Goal: Check status: Check status

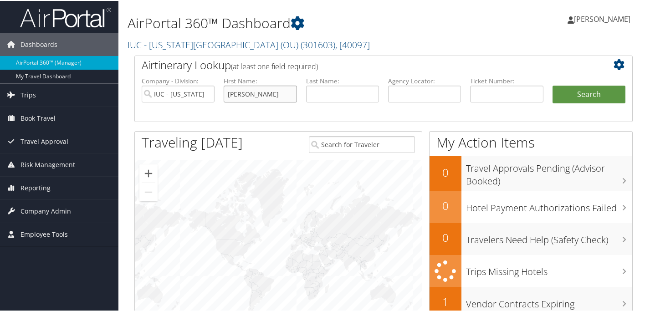
type input "[PERSON_NAME]"
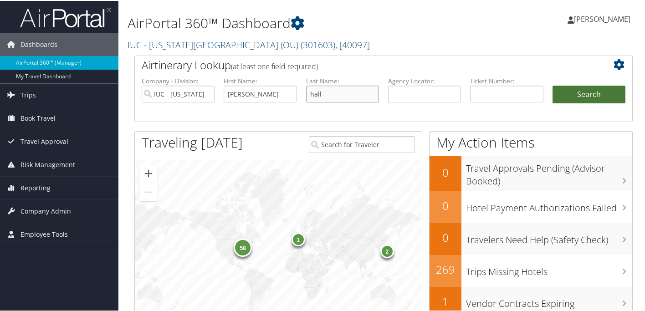
type input "hall"
click at [596, 98] on button "Search" at bounding box center [589, 94] width 73 height 18
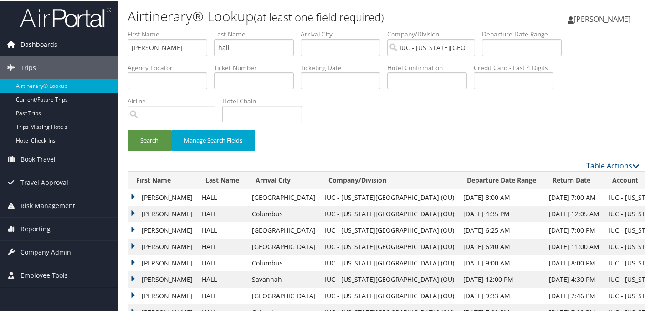
click at [132, 261] on td "[PERSON_NAME]" at bounding box center [162, 262] width 69 height 16
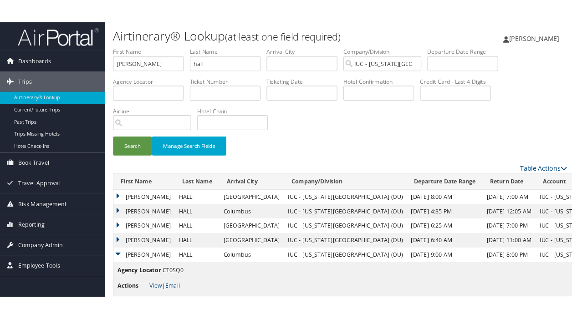
scroll to position [72, 0]
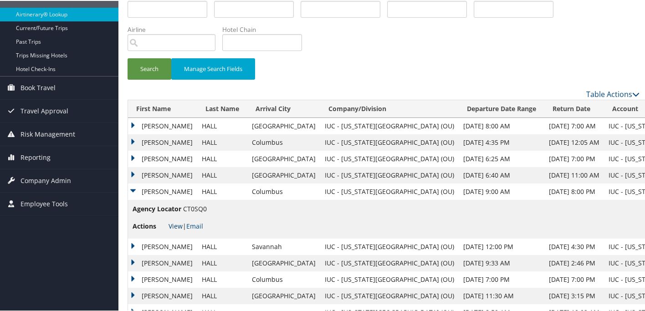
click at [174, 225] on link "View" at bounding box center [176, 225] width 14 height 9
click at [178, 224] on link "View" at bounding box center [176, 225] width 14 height 9
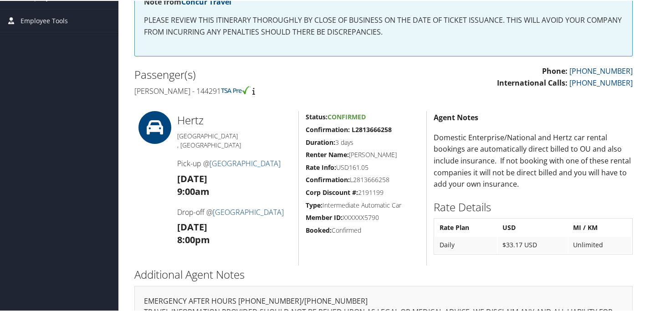
scroll to position [208, 0]
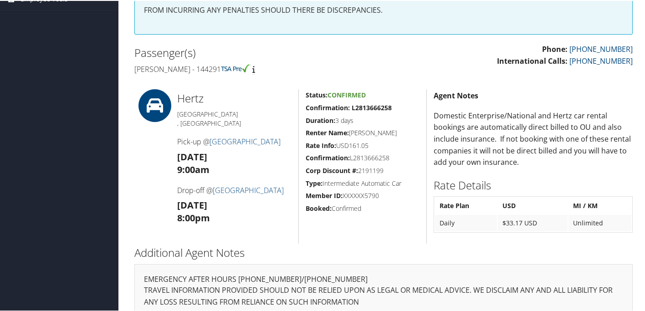
drag, startPoint x: 348, startPoint y: 154, endPoint x: 394, endPoint y: 155, distance: 46.0
click at [394, 155] on h5 "Confirmation: L2813666258" at bounding box center [363, 157] width 114 height 9
copy h5 "L2813666258"
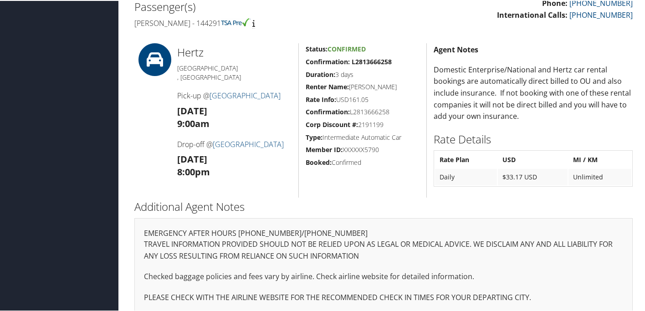
scroll to position [222, 0]
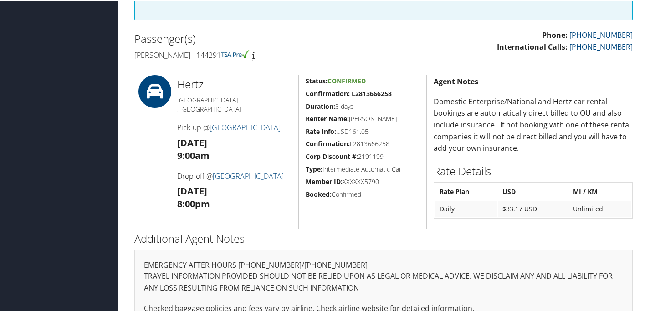
drag, startPoint x: 67, startPoint y: 310, endPoint x: 361, endPoint y: 143, distance: 338.6
click at [361, 143] on h5 "Confirmation: L2813666258" at bounding box center [363, 143] width 114 height 9
click at [352, 141] on h5 "Confirmation: L2813666258" at bounding box center [363, 143] width 114 height 9
drag, startPoint x: 351, startPoint y: 140, endPoint x: 389, endPoint y: 143, distance: 38.4
click at [389, 143] on h5 "Confirmation: L2813666258" at bounding box center [363, 143] width 114 height 9
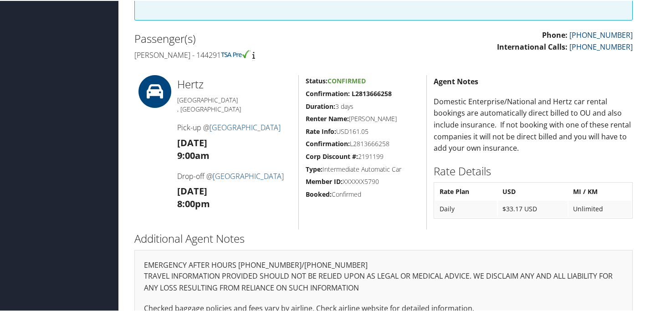
copy h5 "L2813666258"
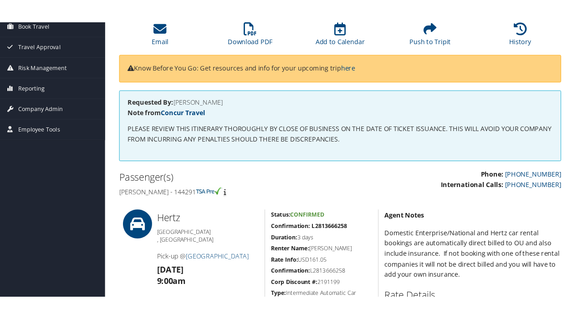
scroll to position [90, 0]
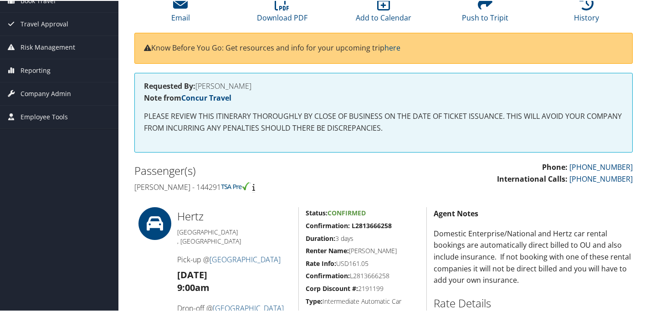
click at [347, 273] on strong "Confirmation:" at bounding box center [328, 275] width 44 height 9
click at [350, 272] on h5 "Confirmation: L2813666258" at bounding box center [363, 275] width 114 height 9
drag, startPoint x: 351, startPoint y: 272, endPoint x: 390, endPoint y: 275, distance: 38.9
click at [390, 275] on h5 "Confirmation: L2813666258" at bounding box center [363, 275] width 114 height 9
copy h5 "L2813666258"
